Goal: Navigation & Orientation: Go to known website

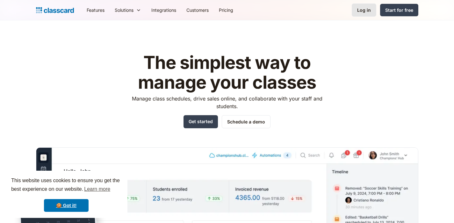
click at [365, 16] on link "Log in" at bounding box center [364, 10] width 25 height 13
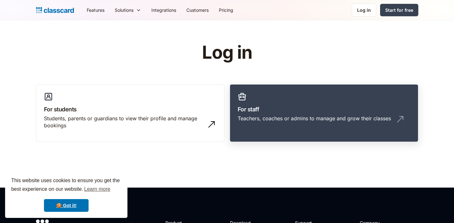
click at [283, 116] on div "Teachers, coaches or admins to manage and grow their classes" at bounding box center [314, 118] width 153 height 7
